Goal: Complete application form: Complete application form

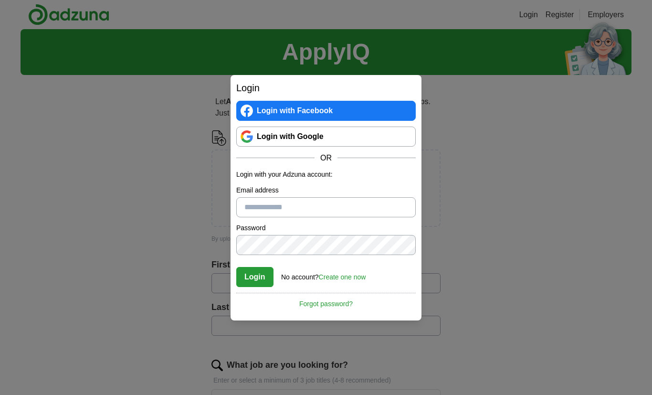
click at [290, 134] on link "Login with Google" at bounding box center [325, 136] width 179 height 20
click at [289, 211] on input "Email address" at bounding box center [325, 207] width 179 height 20
type input "**********"
click at [259, 282] on button "Login" at bounding box center [254, 277] width 37 height 20
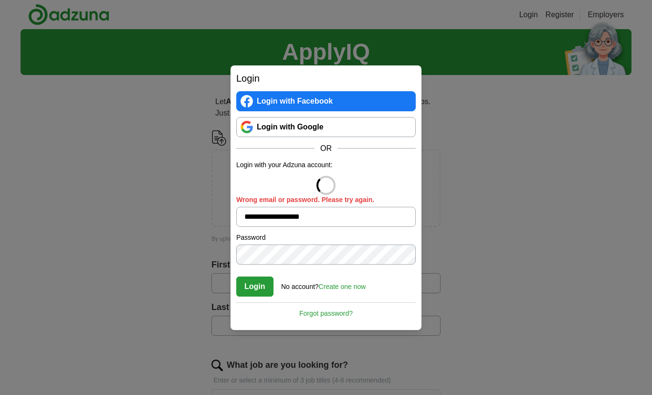
click at [286, 128] on link "Login with Google" at bounding box center [325, 127] width 179 height 20
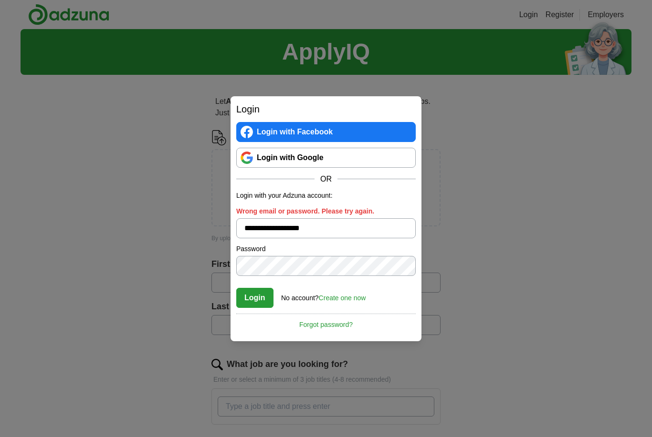
click at [256, 157] on link "Login with Google" at bounding box center [325, 158] width 179 height 20
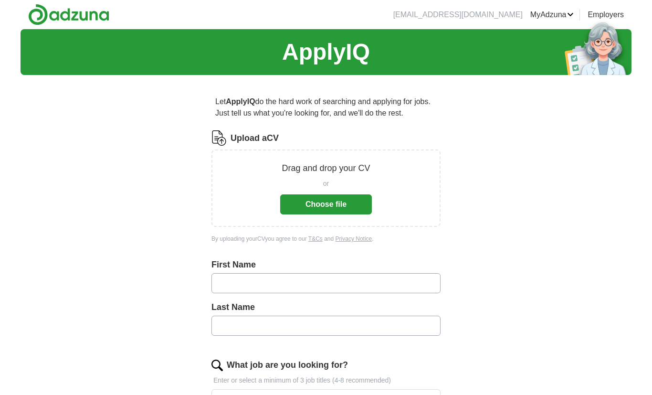
click at [348, 205] on button "Choose file" at bounding box center [326, 204] width 92 height 20
drag, startPoint x: 489, startPoint y: -55, endPoint x: 302, endPoint y: 201, distance: 317.2
click at [332, 207] on button "Choose file" at bounding box center [326, 204] width 92 height 20
click at [335, 202] on button "Choose file" at bounding box center [326, 204] width 92 height 20
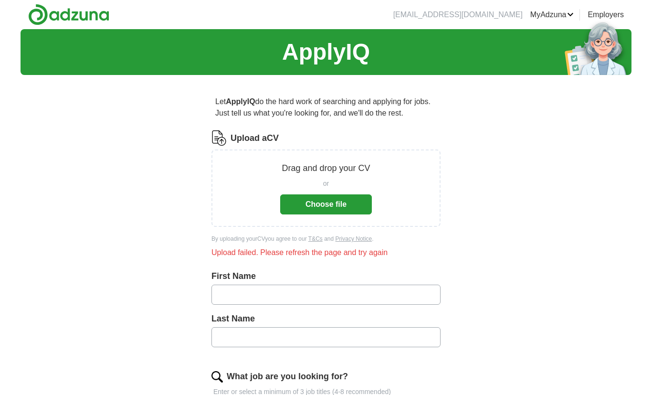
click at [243, 252] on div "Upload failed. Please refresh the page and try again" at bounding box center [325, 252] width 229 height 11
click at [281, 301] on input "text" at bounding box center [325, 294] width 229 height 20
type input "******"
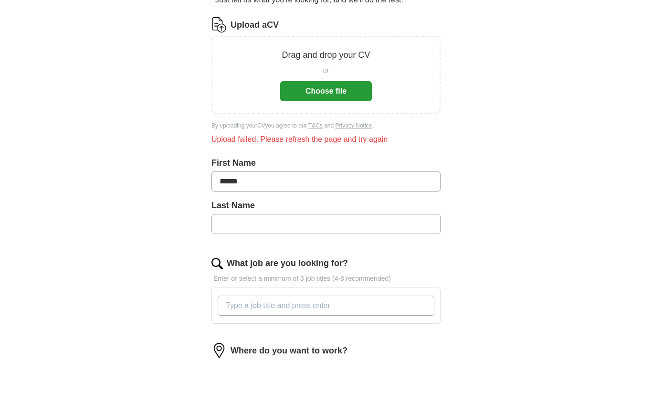
drag, startPoint x: 247, startPoint y: 345, endPoint x: 247, endPoint y: 388, distance: 42.9
click at [247, 388] on form "Upload a CV Drag and drop your CV or Choose file By uploading your CV you agree…" at bounding box center [325, 300] width 229 height 500
type input "**********"
click at [262, 320] on div at bounding box center [325, 338] width 229 height 36
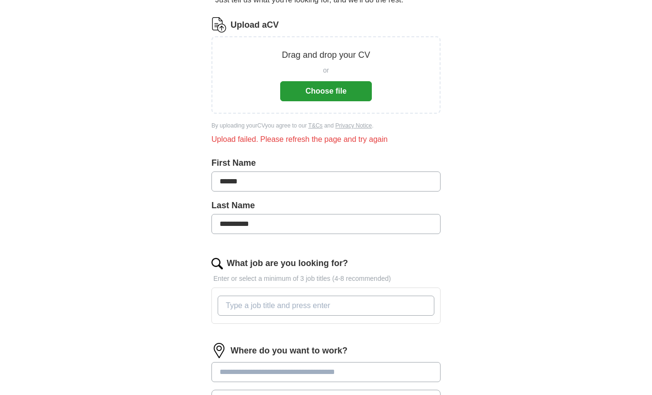
click at [258, 311] on input "What job are you looking for?" at bounding box center [326, 305] width 217 height 20
click at [368, 304] on input "barista" at bounding box center [326, 305] width 217 height 20
type input "barista"
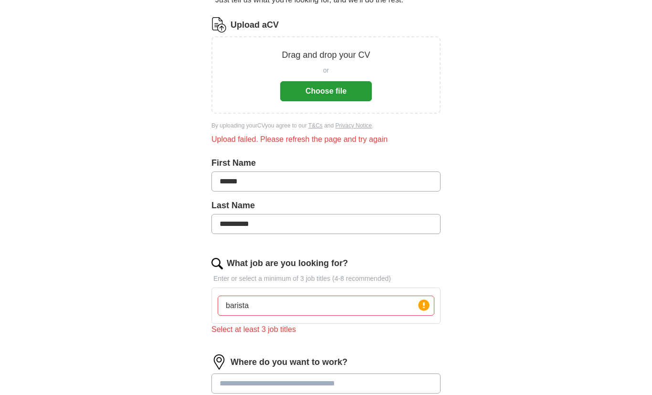
click at [366, 351] on form "**********" at bounding box center [325, 272] width 229 height 511
click at [287, 313] on input "barista" at bounding box center [326, 305] width 217 height 20
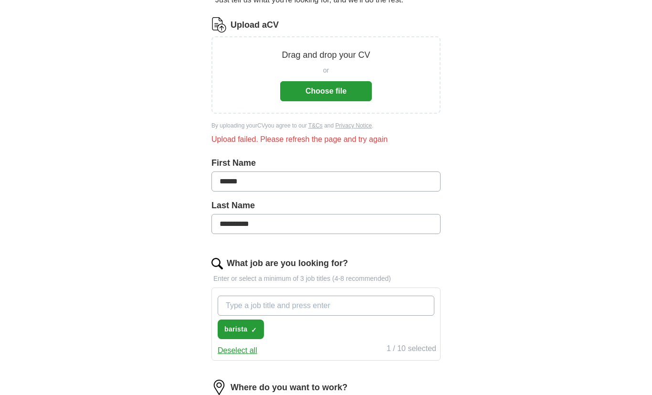
type input "m"
type input "manger"
type input "project manager"
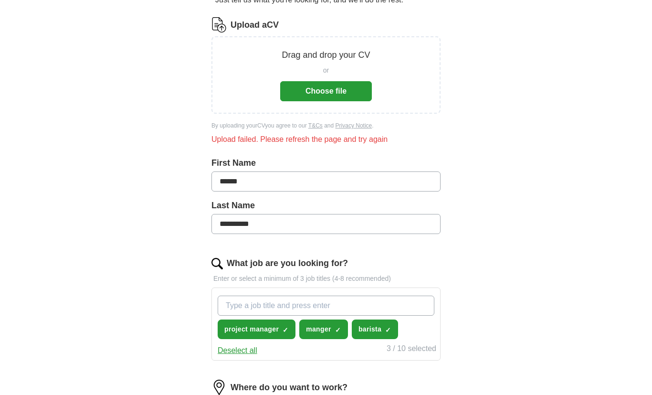
click at [321, 330] on span "manger" at bounding box center [318, 329] width 25 height 10
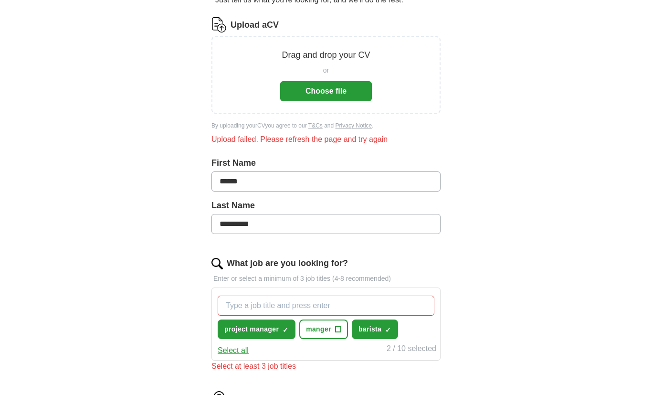
click at [321, 330] on span "manger" at bounding box center [318, 329] width 25 height 10
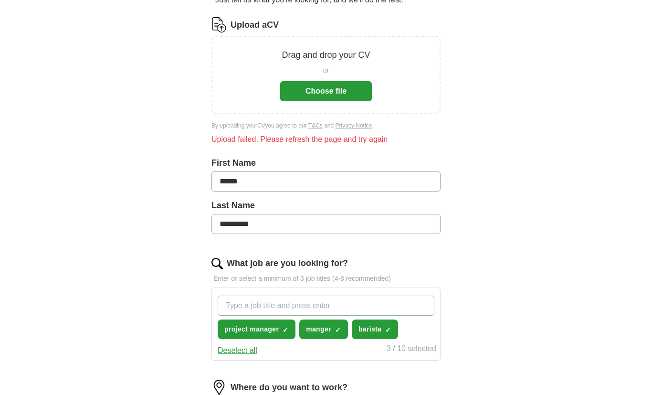
click at [322, 330] on span "manger" at bounding box center [318, 329] width 25 height 10
click at [277, 307] on input "What job are you looking for?" at bounding box center [326, 305] width 217 height 20
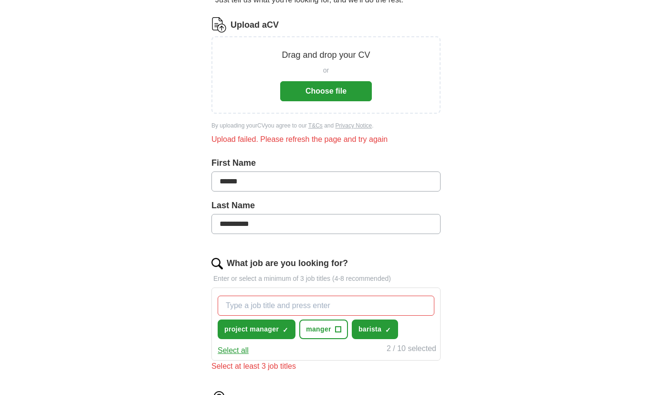
click at [335, 338] on button "manger +" at bounding box center [323, 329] width 49 height 20
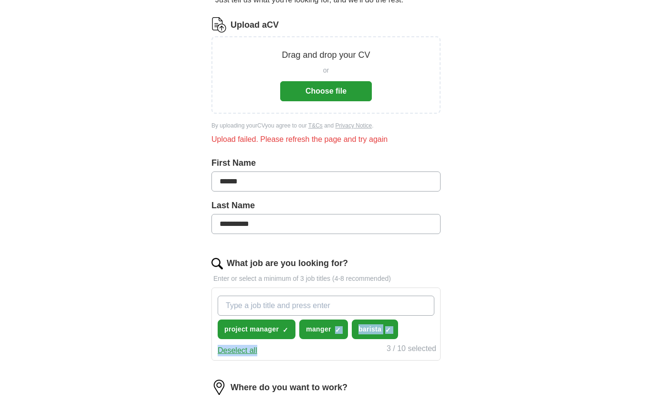
drag, startPoint x: 328, startPoint y: 333, endPoint x: 347, endPoint y: 347, distance: 22.9
click at [347, 347] on div "project manager ✓ × manger ✓ × barista ✓ × Deselect all 3 / 10 selected" at bounding box center [325, 323] width 229 height 73
click at [347, 348] on div "Deselect all 3 / 10 selected" at bounding box center [326, 349] width 220 height 13
click at [326, 303] on input "What job are you looking for?" at bounding box center [326, 305] width 217 height 20
type input "s"
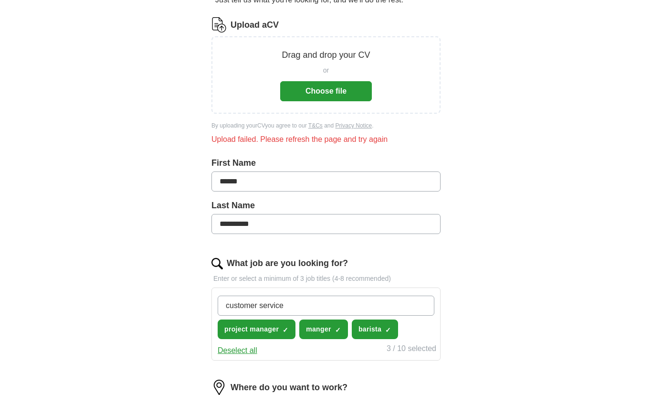
type input "customer service"
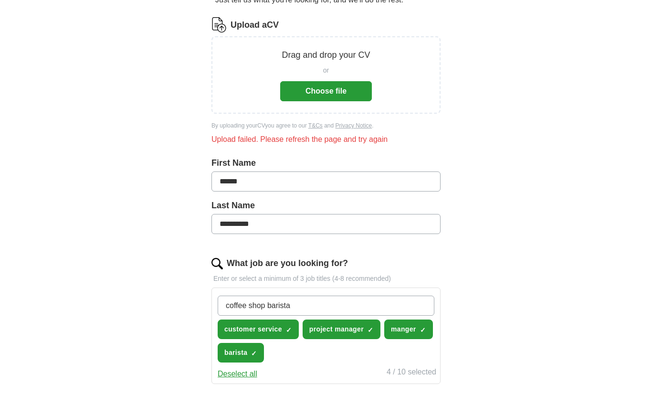
type input "coffee shop barista"
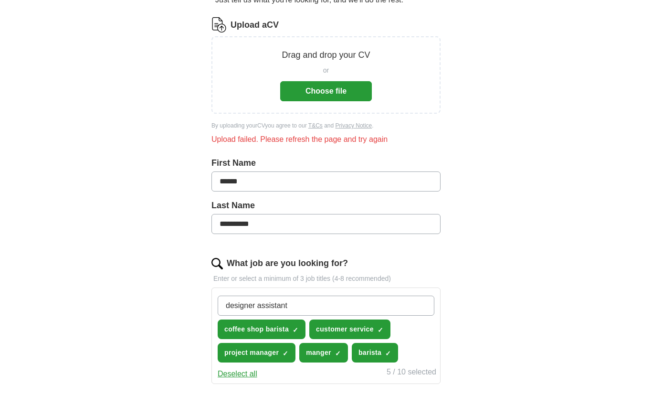
type input "designer assistant"
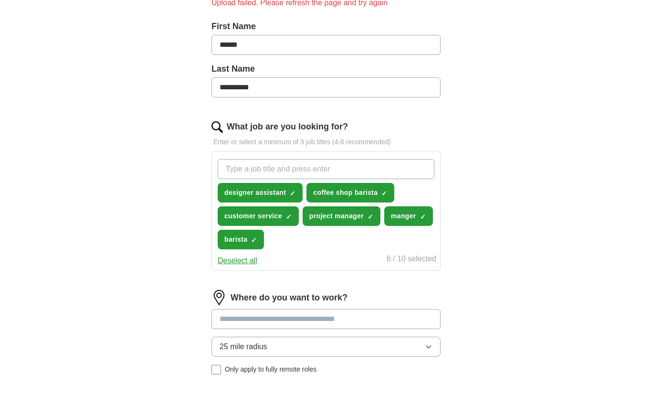
scroll to position [247, 0]
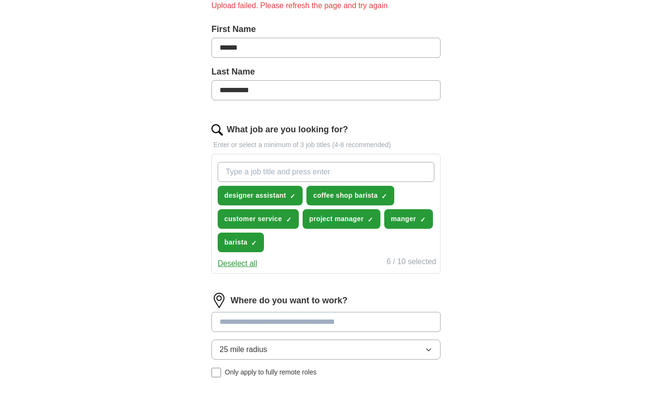
click at [286, 192] on button "designer assistant ✓ ×" at bounding box center [260, 196] width 85 height 20
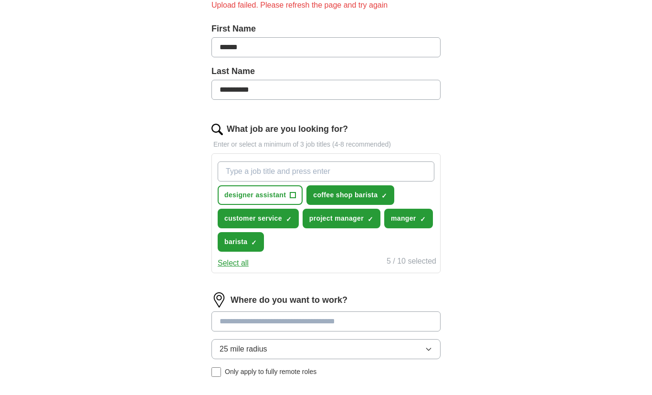
click at [330, 220] on span "project manager" at bounding box center [336, 219] width 54 height 10
click at [330, 220] on span "project manager" at bounding box center [336, 218] width 54 height 10
click at [417, 215] on button "manger ✓ ×" at bounding box center [408, 218] width 49 height 20
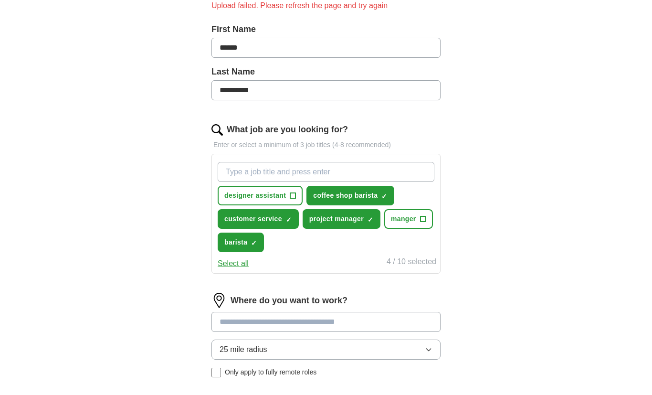
click at [353, 173] on input "What job are you looking for?" at bounding box center [326, 172] width 217 height 20
click at [276, 326] on input at bounding box center [325, 322] width 229 height 20
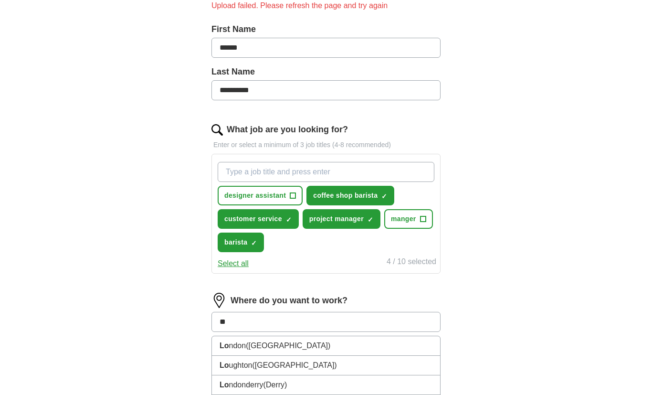
type input "***"
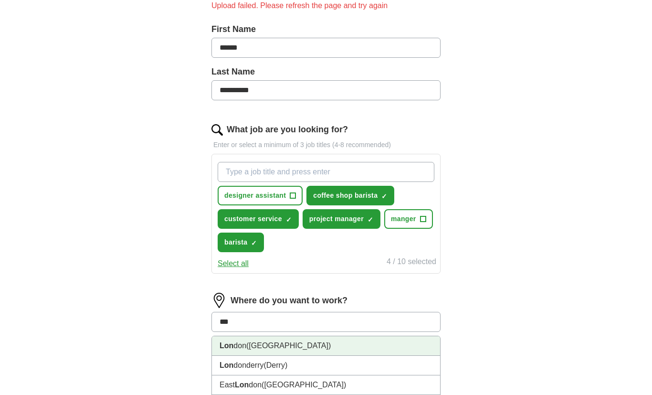
click at [272, 347] on li "Lon don ([GEOGRAPHIC_DATA])" at bounding box center [326, 346] width 228 height 20
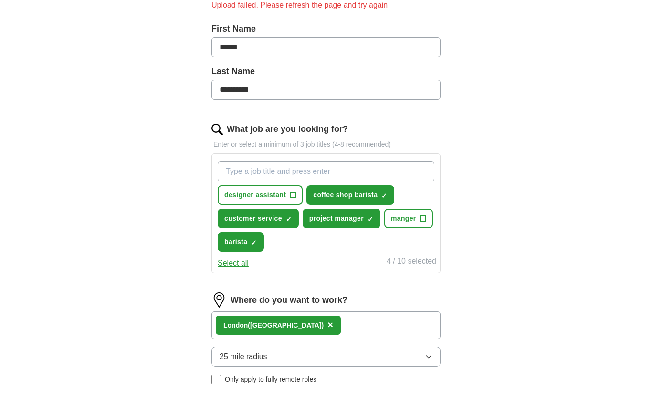
scroll to position [247, 0]
click at [327, 329] on span "×" at bounding box center [330, 324] width 6 height 10
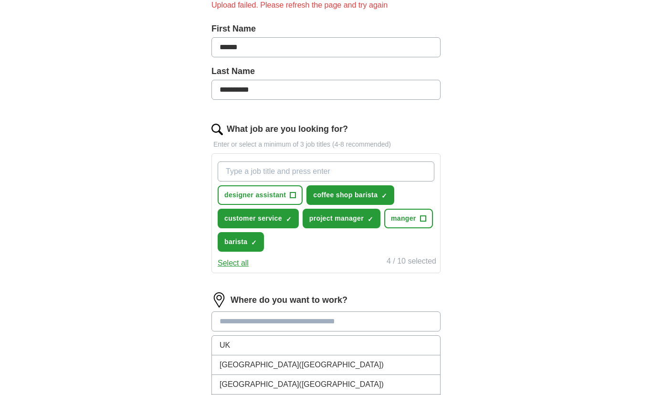
scroll to position [247, 0]
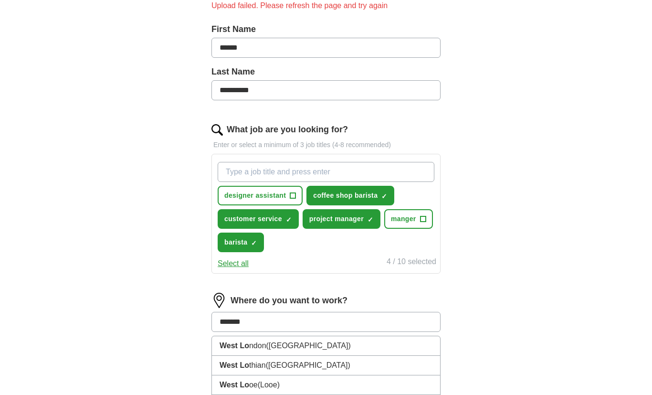
type input "********"
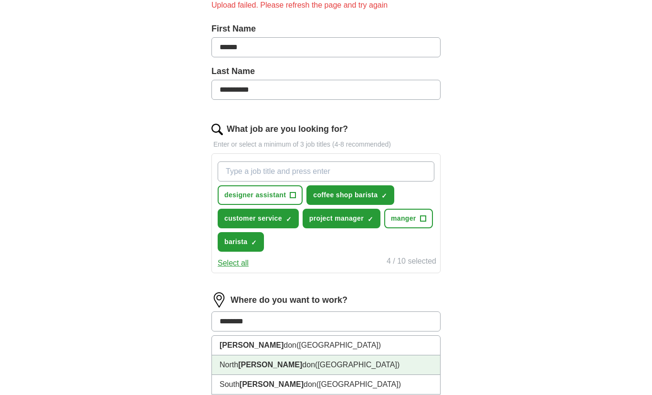
scroll to position [246, 0]
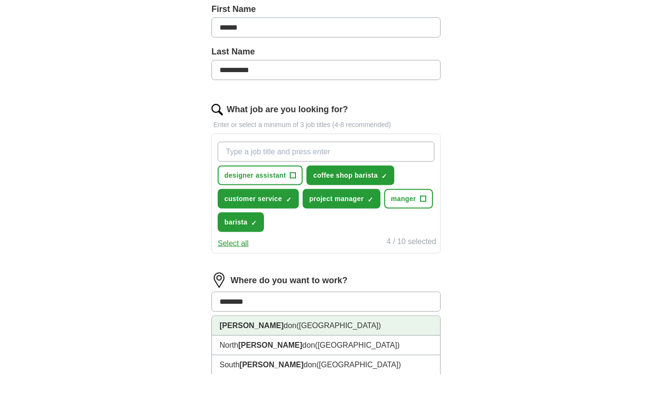
click at [296, 342] on span "([GEOGRAPHIC_DATA])" at bounding box center [338, 346] width 84 height 8
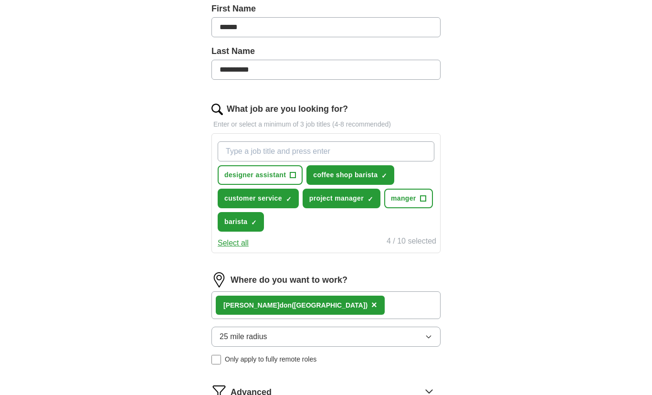
scroll to position [267, 0]
click at [321, 306] on div "[PERSON_NAME] don ([GEOGRAPHIC_DATA]) ×" at bounding box center [325, 305] width 229 height 28
click at [321, 305] on div "[PERSON_NAME] don ([GEOGRAPHIC_DATA]) ×" at bounding box center [325, 305] width 229 height 28
click at [341, 307] on div "[PERSON_NAME] don ([GEOGRAPHIC_DATA]) ×" at bounding box center [325, 305] width 229 height 28
click at [302, 340] on button "25 mile radius" at bounding box center [325, 336] width 229 height 20
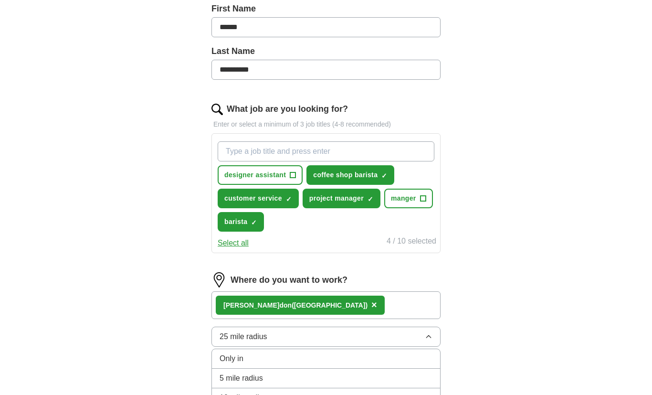
click at [260, 390] on li "10 mile radius" at bounding box center [326, 398] width 228 height 20
click at [221, 360] on label "Only apply to fully remote roles" at bounding box center [325, 359] width 229 height 10
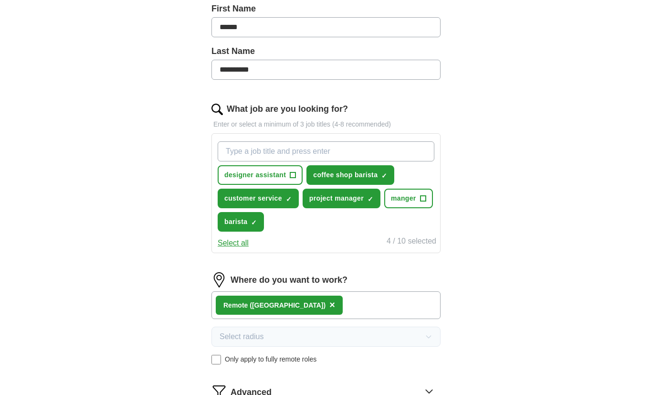
click at [223, 360] on label "Only apply to fully remote roles" at bounding box center [325, 359] width 229 height 10
click at [224, 360] on label "Only apply to fully remote roles" at bounding box center [325, 359] width 229 height 10
click at [228, 360] on span "Only apply to fully remote roles" at bounding box center [271, 359] width 92 height 10
click at [225, 391] on img at bounding box center [218, 390] width 15 height 15
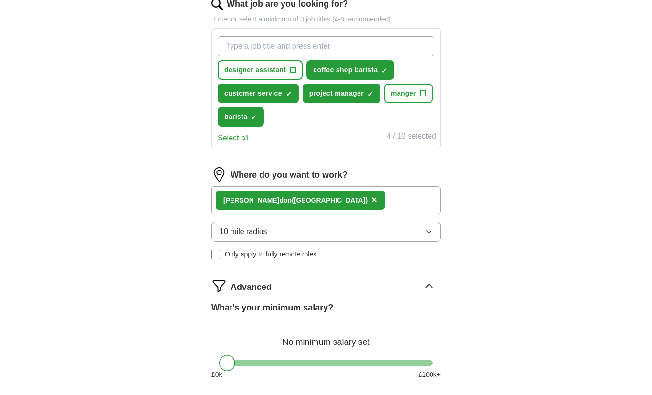
scroll to position [372, 0]
drag, startPoint x: 224, startPoint y: 361, endPoint x: 239, endPoint y: 359, distance: 15.0
click at [239, 359] on div at bounding box center [242, 362] width 16 height 16
click at [250, 387] on form "**********" at bounding box center [325, 100] width 229 height 684
click at [263, 394] on form "**********" at bounding box center [325, 100] width 229 height 684
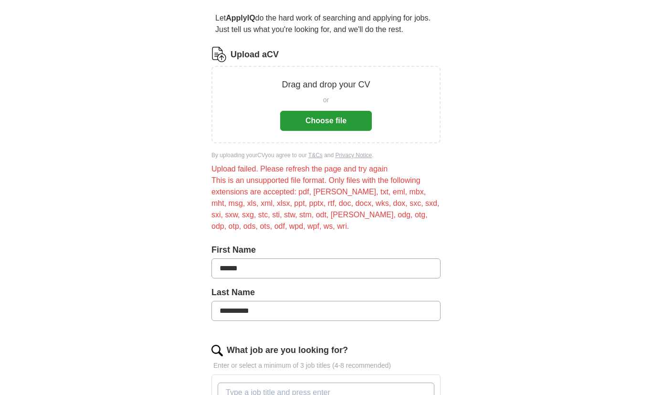
scroll to position [82, 0]
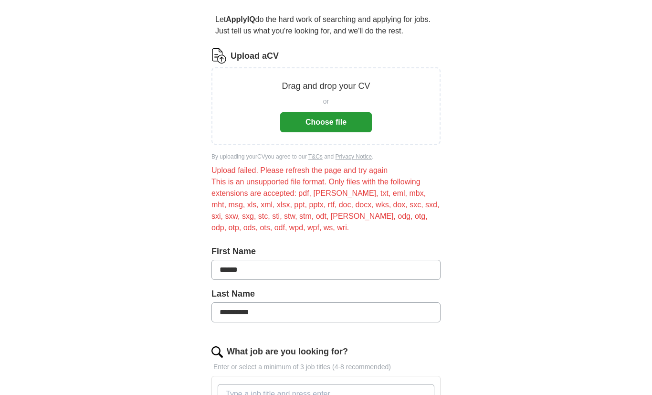
click at [302, 128] on button "Choose file" at bounding box center [326, 123] width 92 height 20
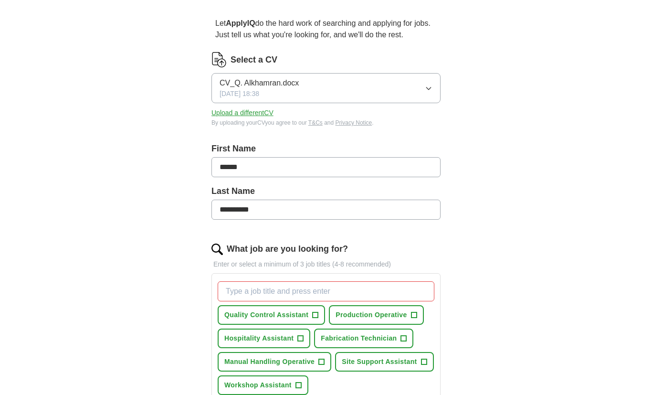
scroll to position [78, 0]
click at [280, 322] on button "Quality Control Assistant +" at bounding box center [271, 315] width 107 height 20
click at [344, 319] on span "Production Operative" at bounding box center [370, 315] width 71 height 10
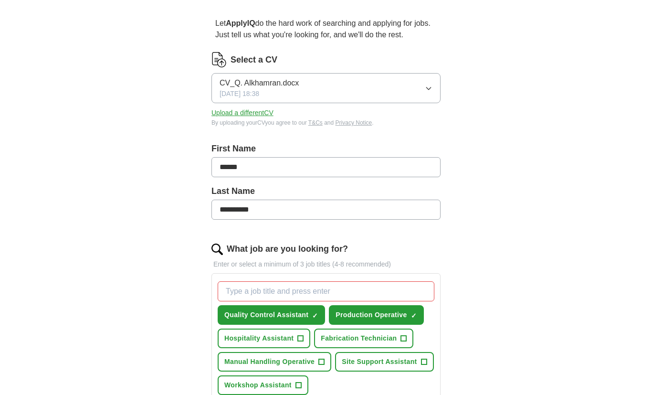
click at [279, 340] on span "Hospitality Assistant" at bounding box center [258, 338] width 69 height 10
click at [330, 336] on span "Fabrication Technician" at bounding box center [359, 338] width 76 height 10
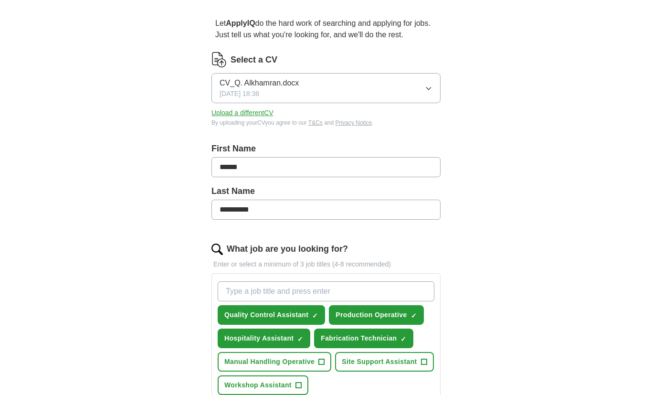
click at [326, 339] on span "Fabrication Technician" at bounding box center [359, 338] width 76 height 10
click at [299, 361] on span "Manual Handling Operative" at bounding box center [269, 361] width 90 height 10
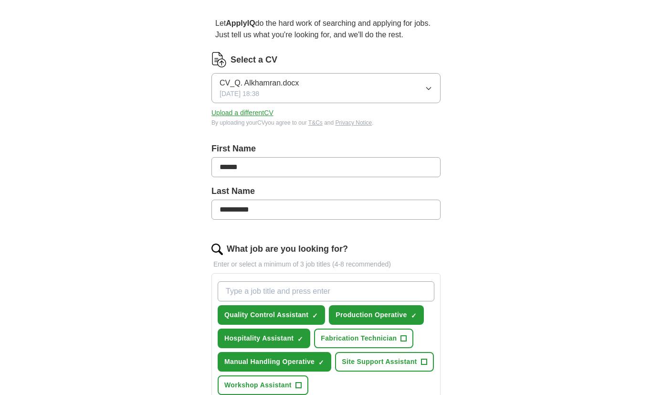
click at [354, 361] on span "Site Support Assistant" at bounding box center [379, 361] width 75 height 10
click at [262, 391] on button "Workshop Assistant +" at bounding box center [263, 385] width 91 height 20
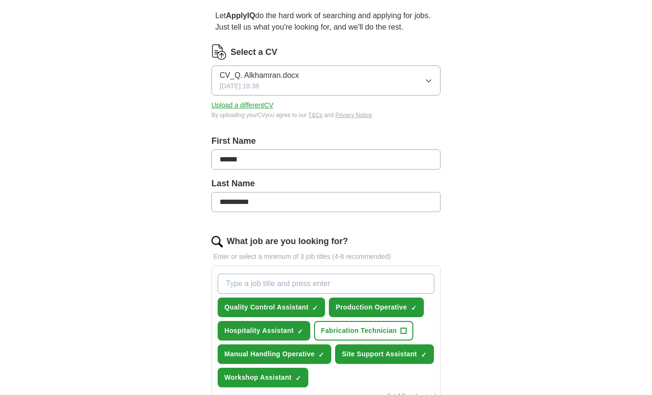
scroll to position [86, 0]
click at [266, 286] on input "What job are you looking for?" at bounding box center [326, 283] width 217 height 20
type input "barista"
click at [500, 381] on div "**********" at bounding box center [326, 355] width 611 height 825
click at [374, 285] on input "barista" at bounding box center [326, 283] width 217 height 20
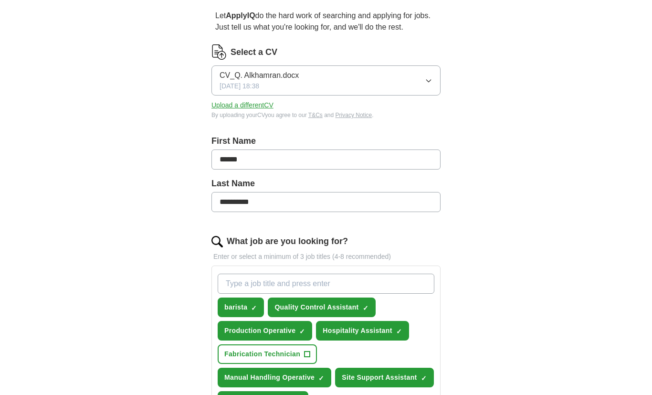
click at [475, 331] on div "**********" at bounding box center [325, 394] width 305 height 795
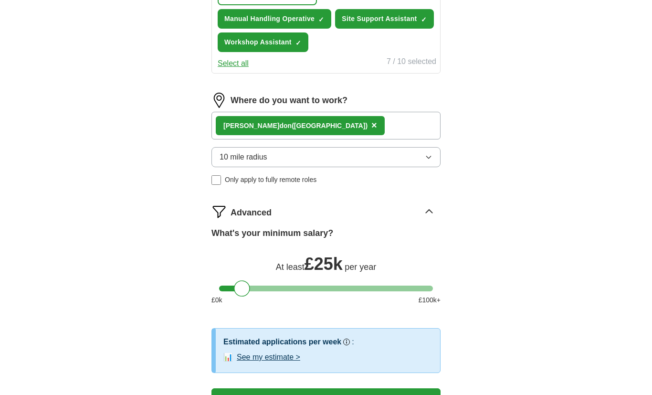
scroll to position [445, 0]
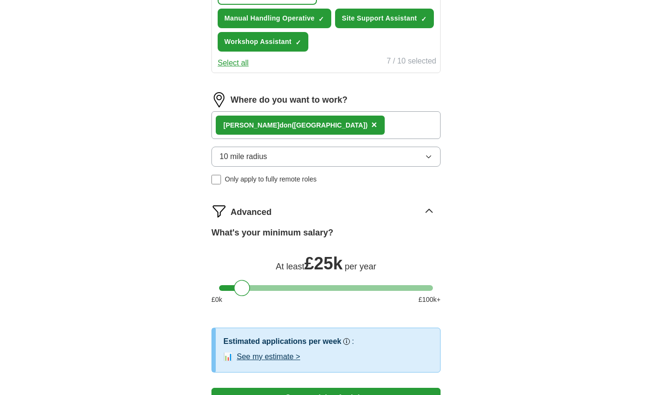
click at [286, 339] on div "Estimated applications per week Our best guess based on live jobs [DATE], and o…" at bounding box center [328, 350] width 224 height 44
click at [446, 327] on div "**********" at bounding box center [325, 35] width 305 height 795
click at [254, 351] on button "See my estimate >" at bounding box center [268, 356] width 63 height 11
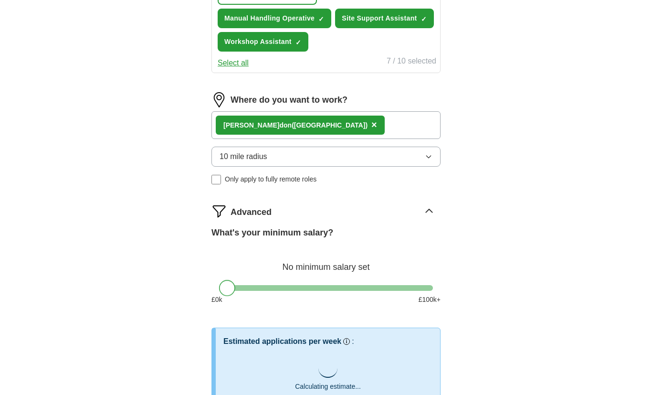
drag, startPoint x: 243, startPoint y: 264, endPoint x: 221, endPoint y: 264, distance: 21.5
click at [221, 280] on div at bounding box center [227, 288] width 16 height 16
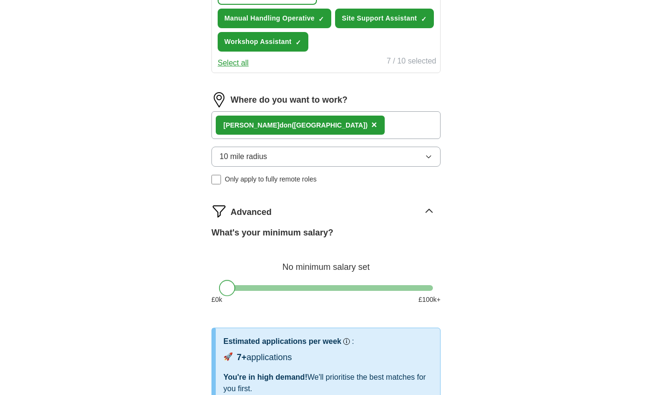
click at [174, 367] on div "**********" at bounding box center [325, 52] width 305 height 829
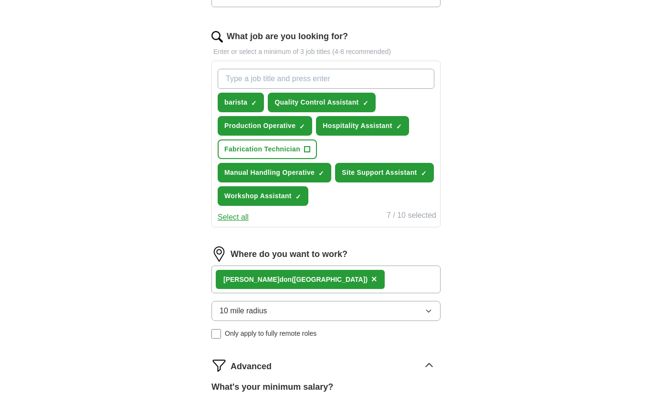
select select "**"
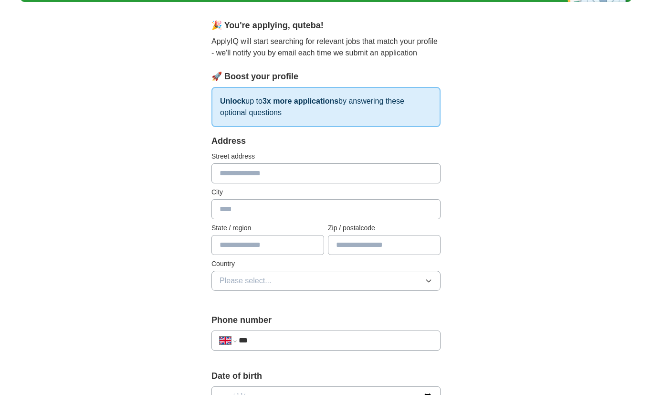
scroll to position [0, 0]
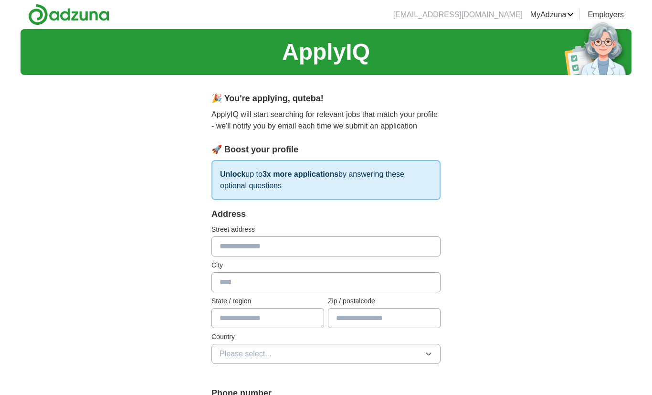
click at [235, 253] on input "text" at bounding box center [325, 246] width 229 height 20
type input "**********"
type input "*******"
type input "***"
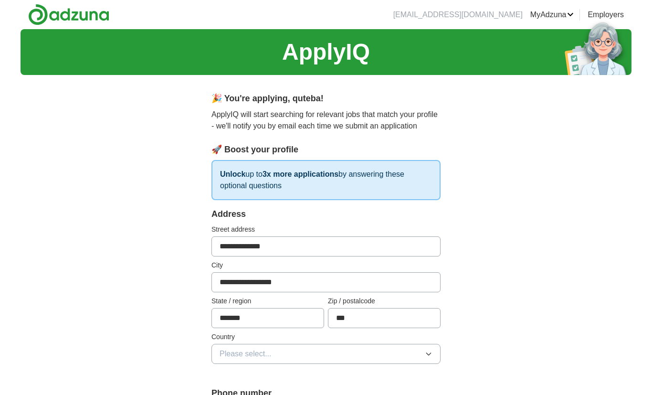
select select "**"
type input "**********"
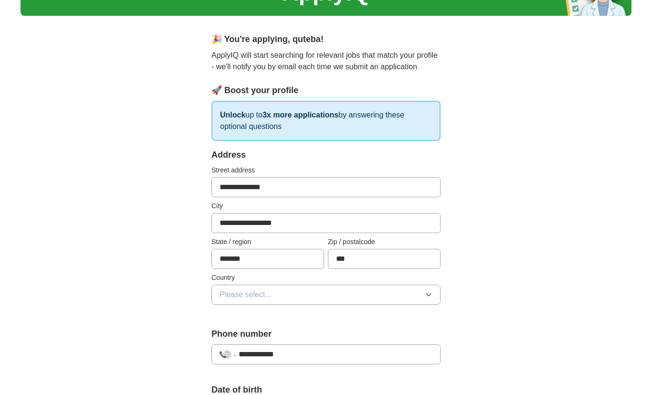
scroll to position [69, 0]
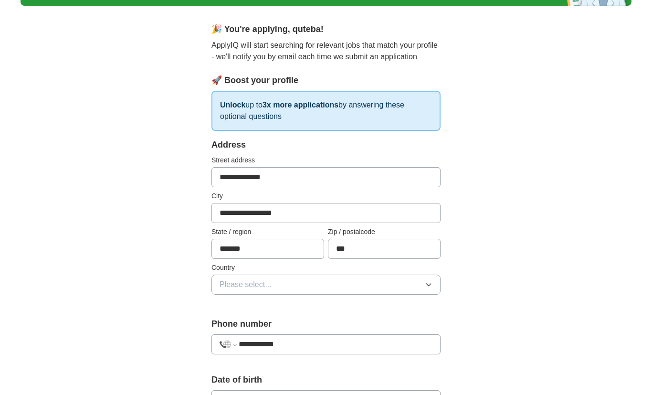
click at [383, 392] on input "**********" at bounding box center [325, 400] width 229 height 21
type input "**********"
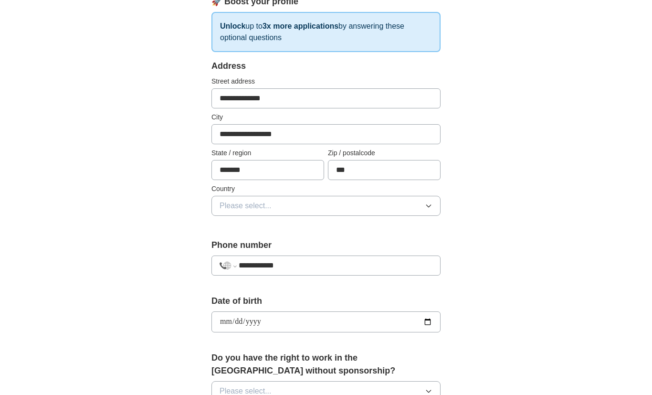
scroll to position [149, 0]
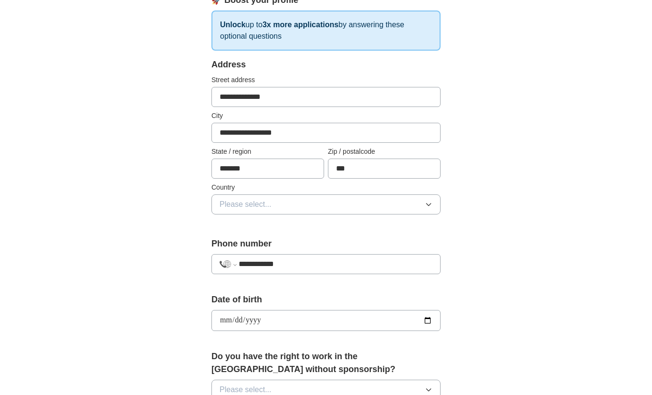
click at [371, 379] on button "Please select..." at bounding box center [325, 389] width 229 height 20
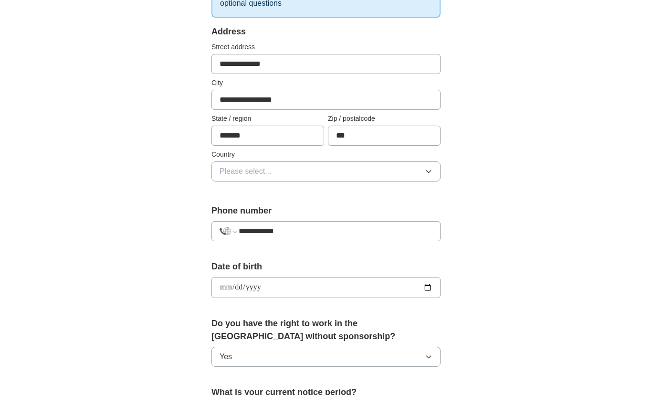
scroll to position [193, 0]
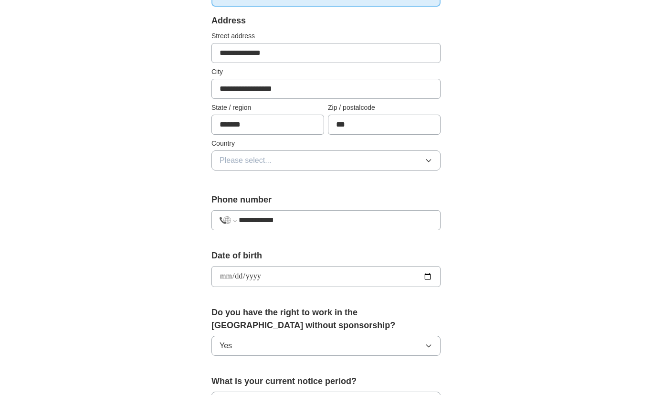
click at [293, 383] on div "What is your current notice period? Please select..." at bounding box center [325, 397] width 229 height 44
click at [294, 391] on button "Please select..." at bounding box center [325, 401] width 229 height 20
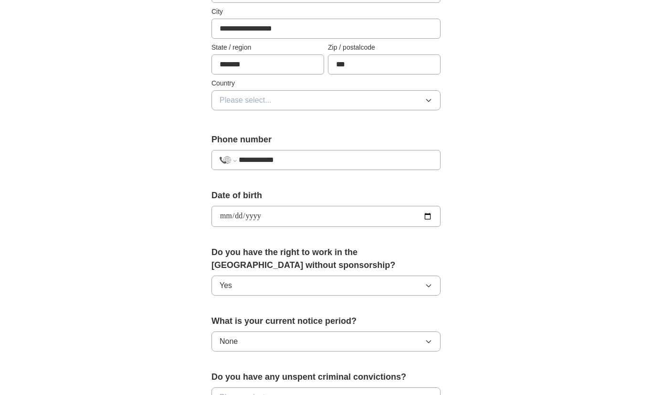
scroll to position [265, 0]
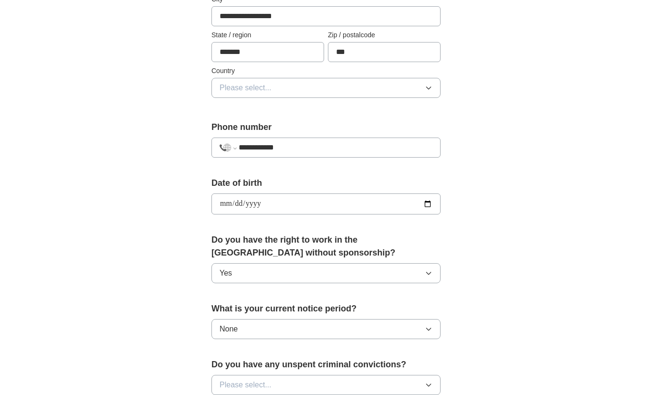
click at [304, 375] on button "Please select..." at bounding box center [325, 385] width 229 height 20
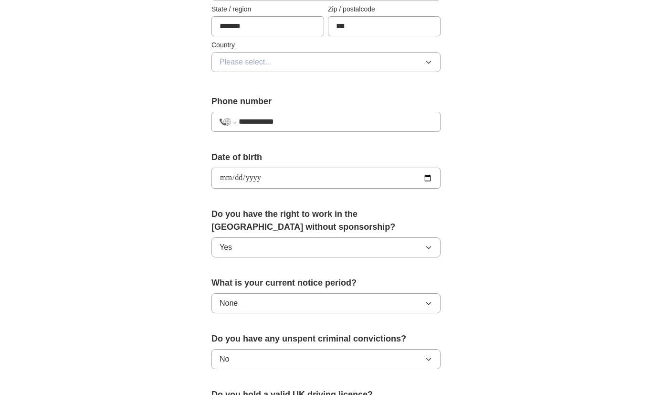
scroll to position [292, 0]
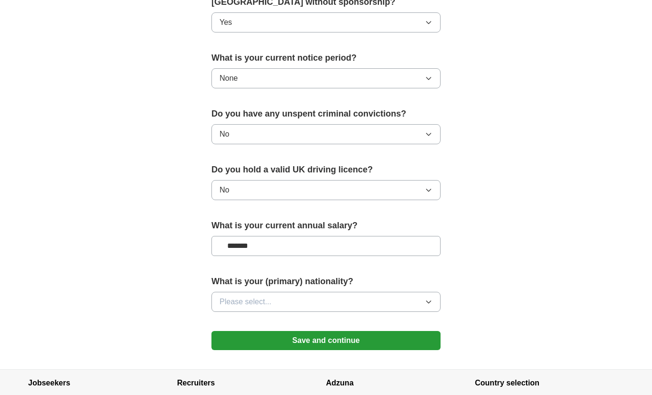
click at [323, 249] on input "*******" at bounding box center [325, 246] width 229 height 20
type input "**"
click at [291, 298] on button "Please select..." at bounding box center [325, 302] width 229 height 20
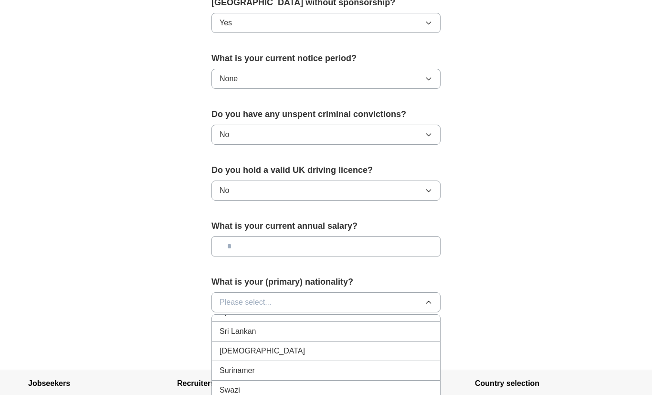
scroll to position [3274, 0]
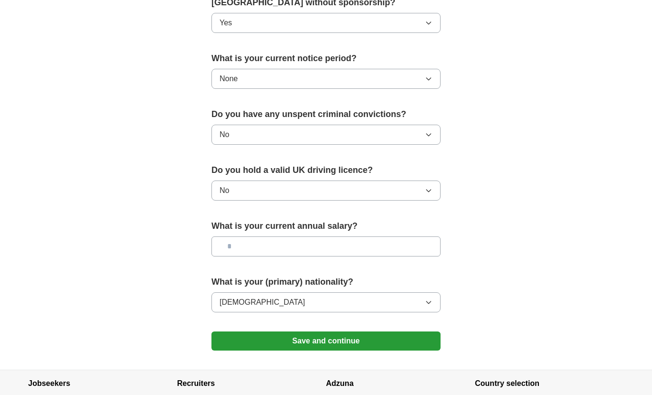
click at [307, 339] on button "Save and continue" at bounding box center [325, 340] width 229 height 19
